Goal: Task Accomplishment & Management: Use online tool/utility

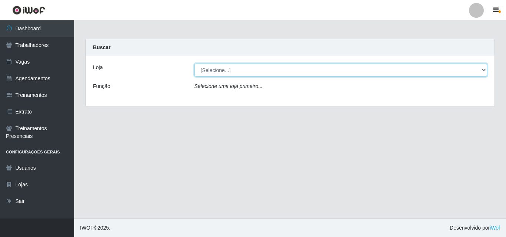
click at [214, 70] on select "[Selecione...] Castelinho Supermercado" at bounding box center [340, 70] width 293 height 13
select select "377"
click at [194, 64] on select "[Selecione...] Castelinho Supermercado" at bounding box center [340, 70] width 293 height 13
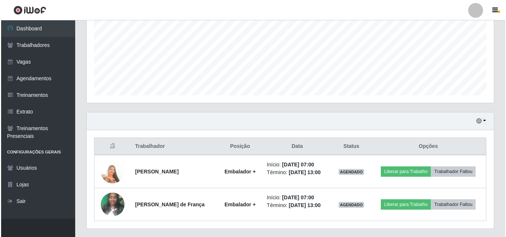
scroll to position [189, 0]
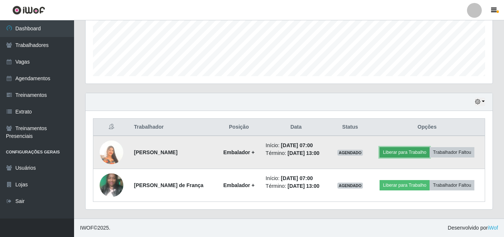
click at [404, 150] on button "Liberar para Trabalho" at bounding box center [405, 152] width 50 height 10
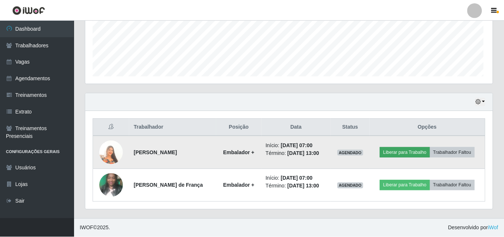
scroll to position [154, 403]
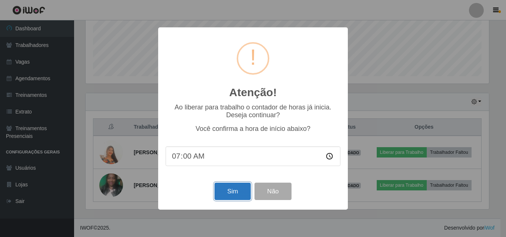
click at [240, 189] on button "Sim" at bounding box center [233, 191] width 36 height 17
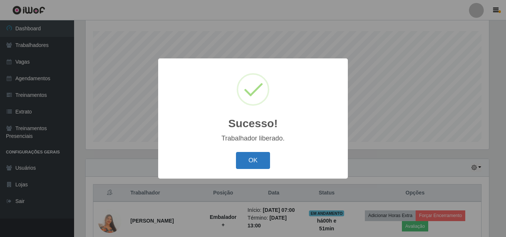
click at [263, 160] on button "OK" at bounding box center [253, 160] width 34 height 17
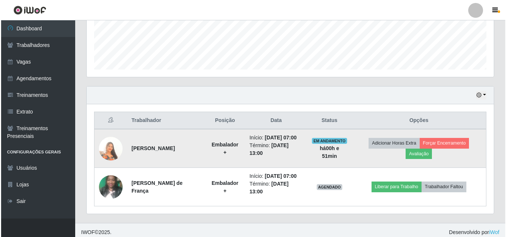
scroll to position [200, 0]
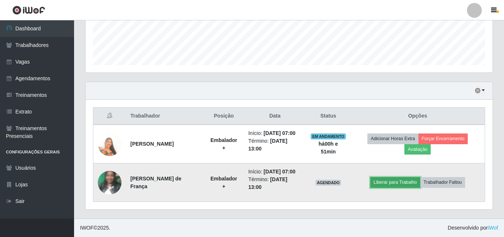
click at [397, 183] on button "Liberar para Trabalho" at bounding box center [395, 182] width 50 height 10
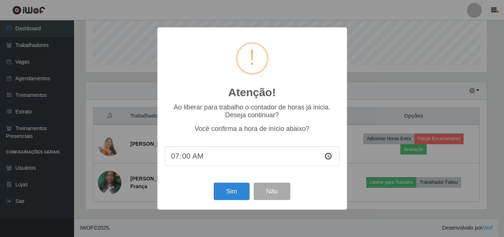
scroll to position [154, 403]
click at [243, 194] on button "Sim" at bounding box center [233, 191] width 36 height 17
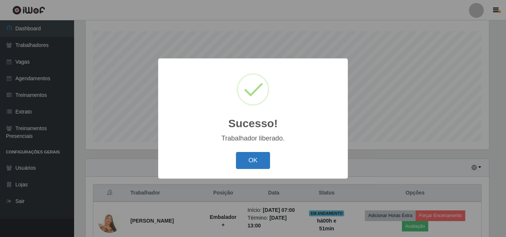
click at [256, 162] on button "OK" at bounding box center [253, 160] width 34 height 17
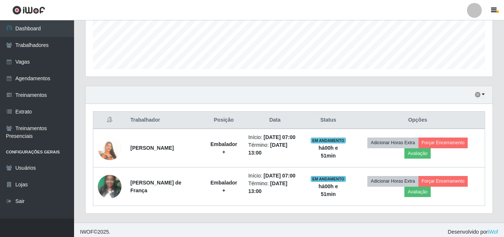
scroll to position [200, 0]
